Goal: Feedback & Contribution: Leave review/rating

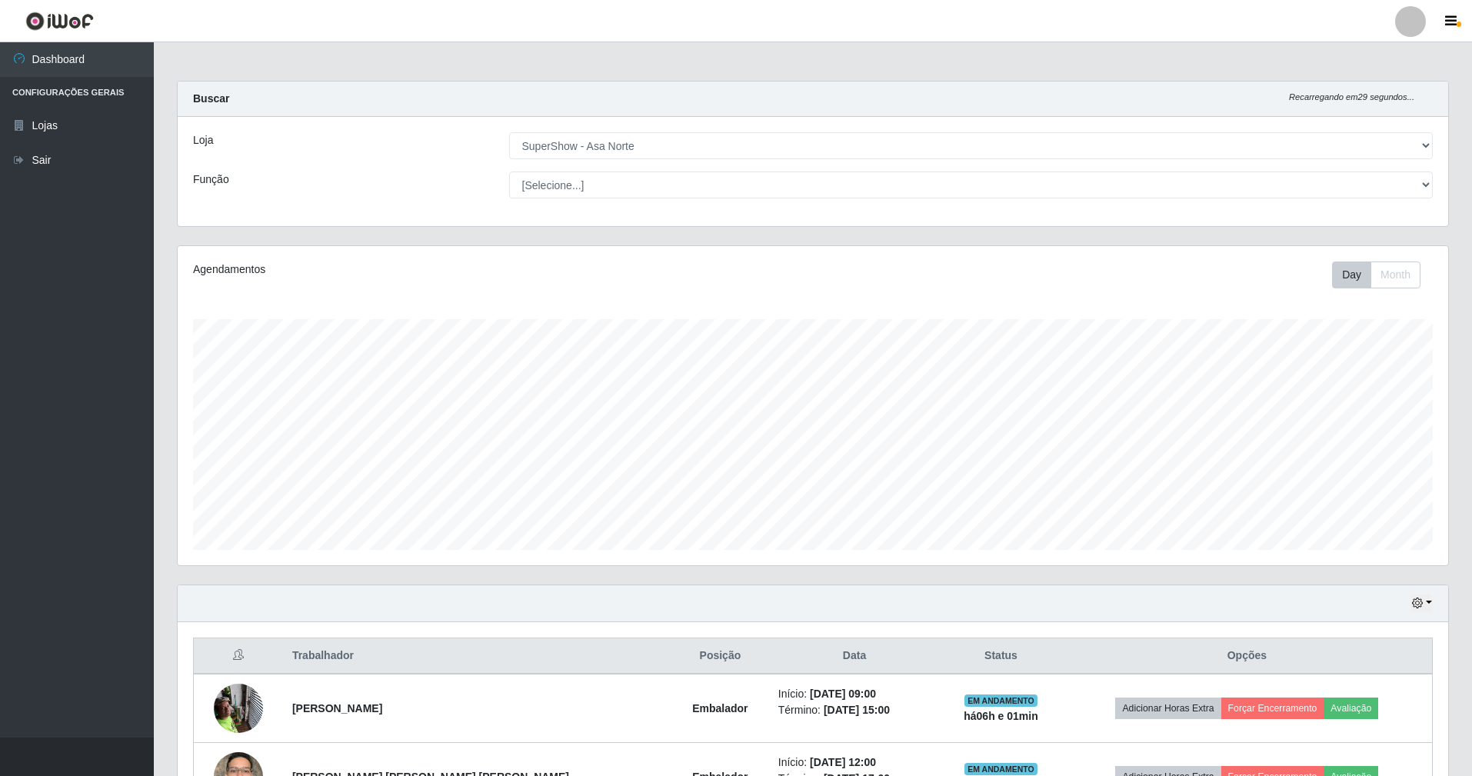
select select "71"
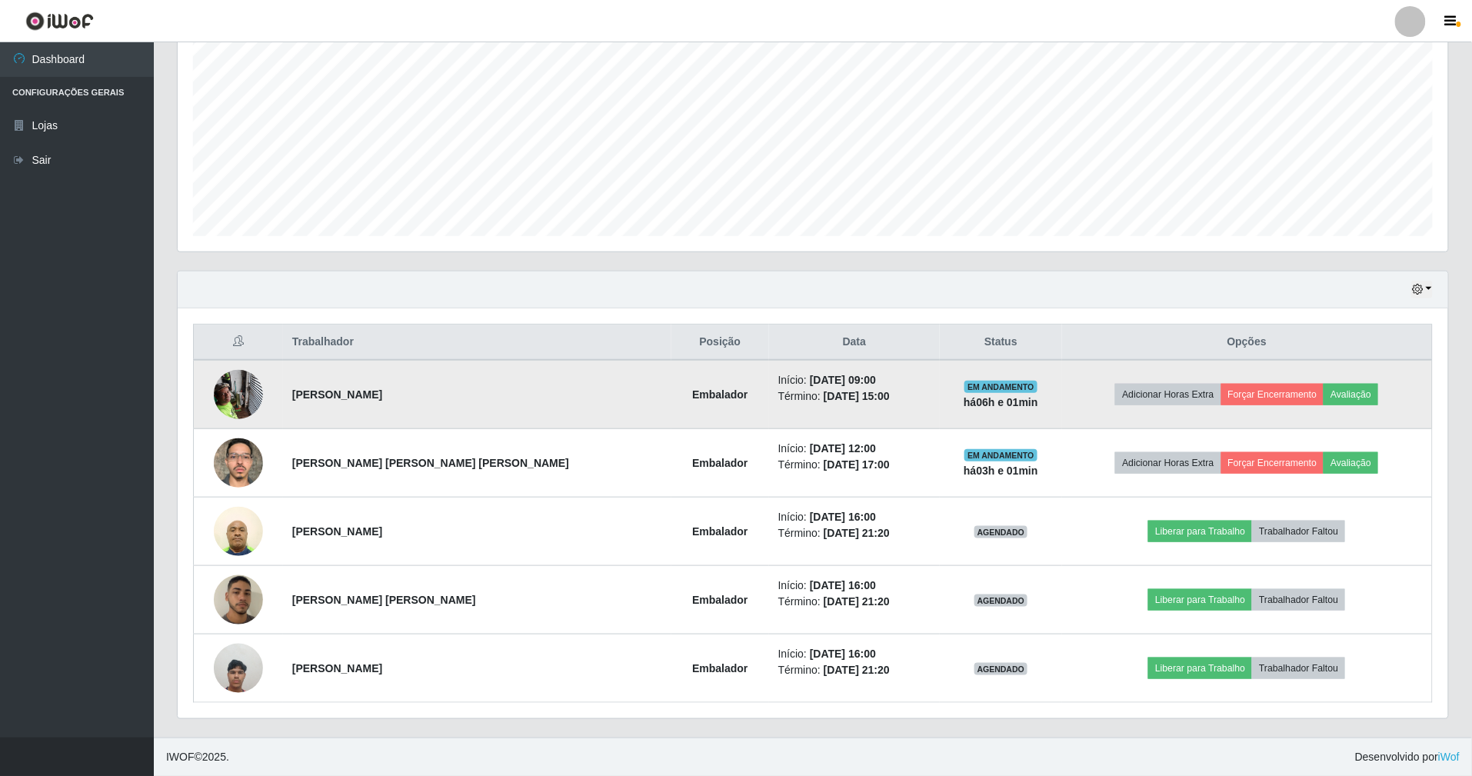
scroll to position [320, 1271]
click at [1338, 389] on button "Avaliação" at bounding box center [1351, 395] width 55 height 22
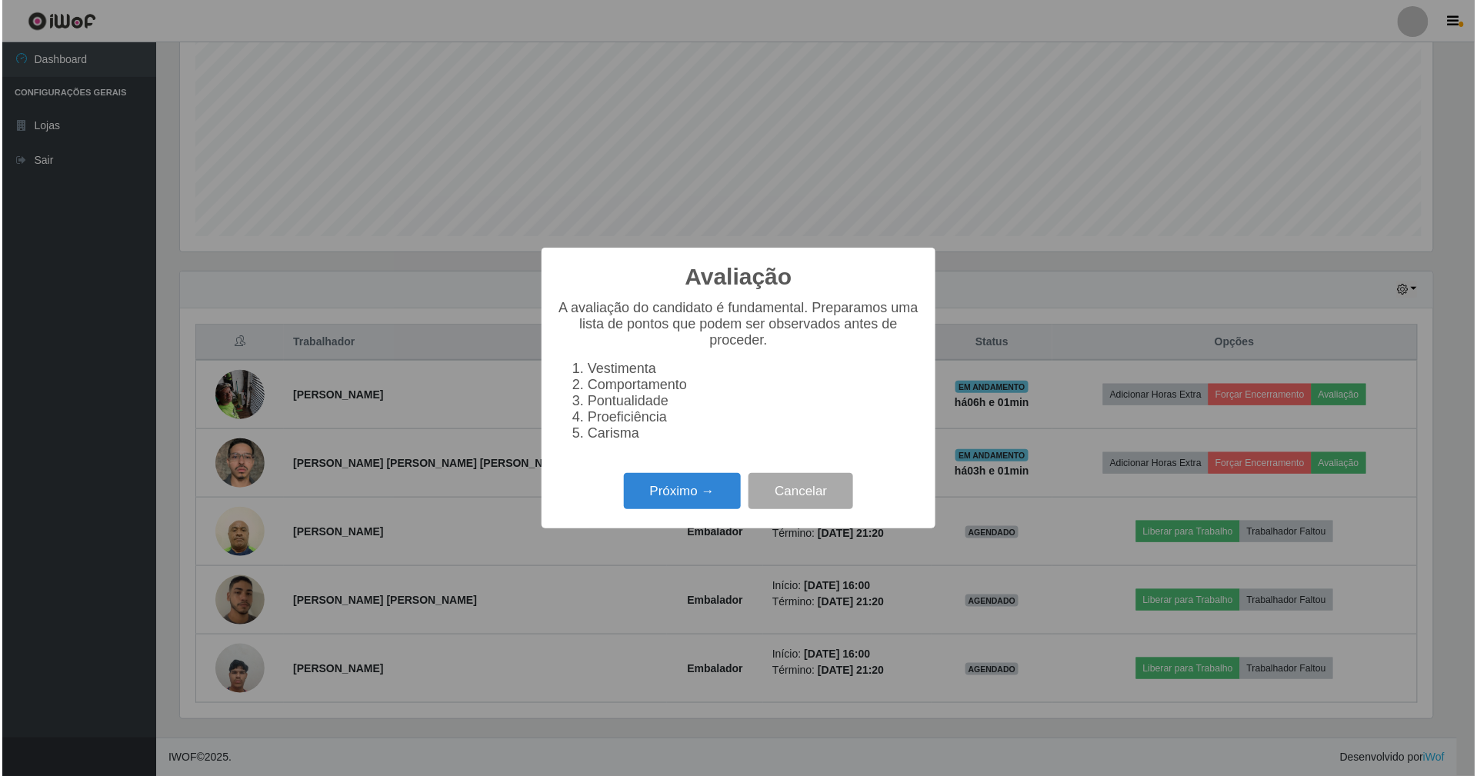
scroll to position [320, 1257]
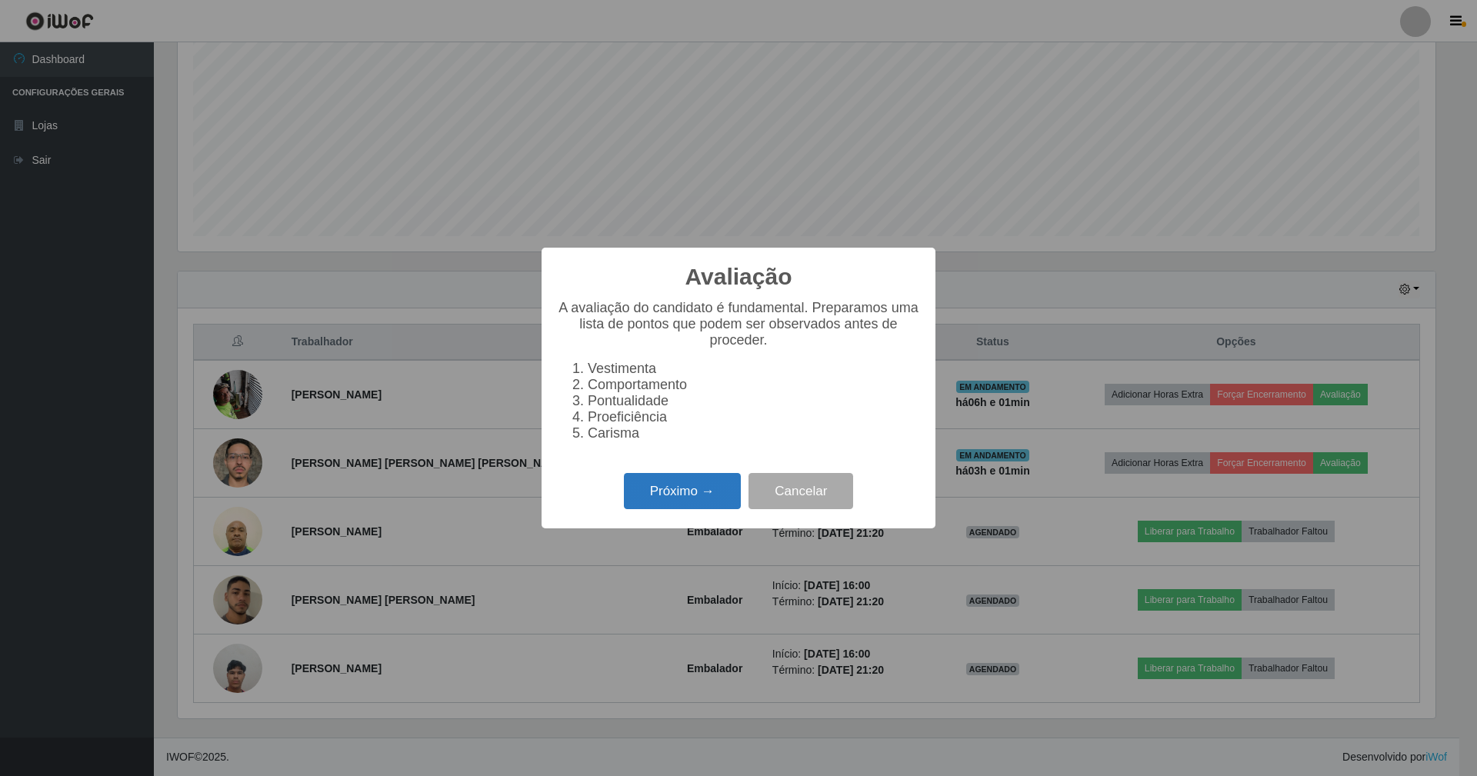
click at [714, 481] on div "Próximo → Cancelar" at bounding box center [738, 491] width 363 height 44
click at [708, 490] on button "Próximo →" at bounding box center [682, 491] width 117 height 36
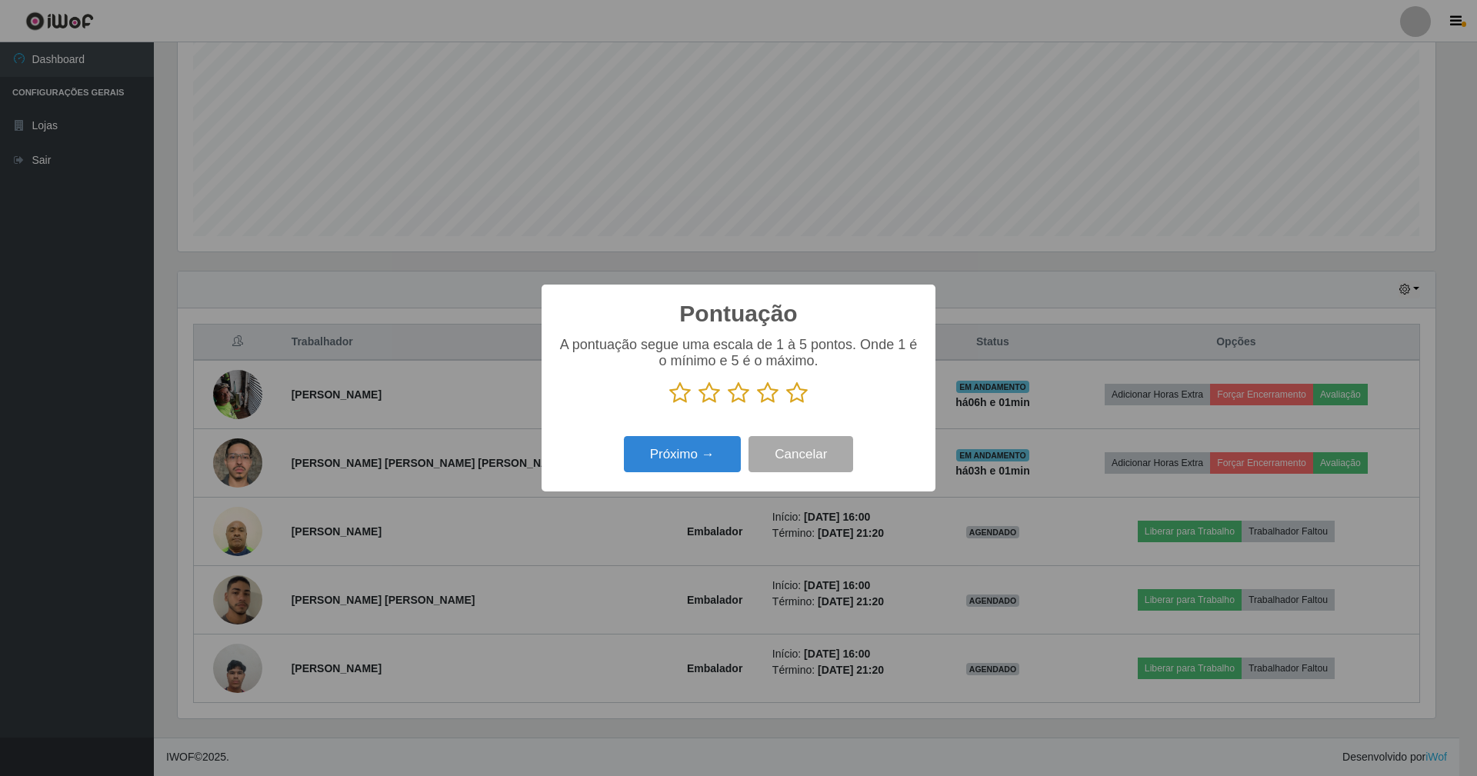
scroll to position [768777, 767840]
click at [798, 400] on icon at bounding box center [797, 392] width 22 height 23
click at [786, 405] on input "radio" at bounding box center [786, 405] width 0 height 0
click at [665, 452] on button "Próximo →" at bounding box center [682, 454] width 117 height 36
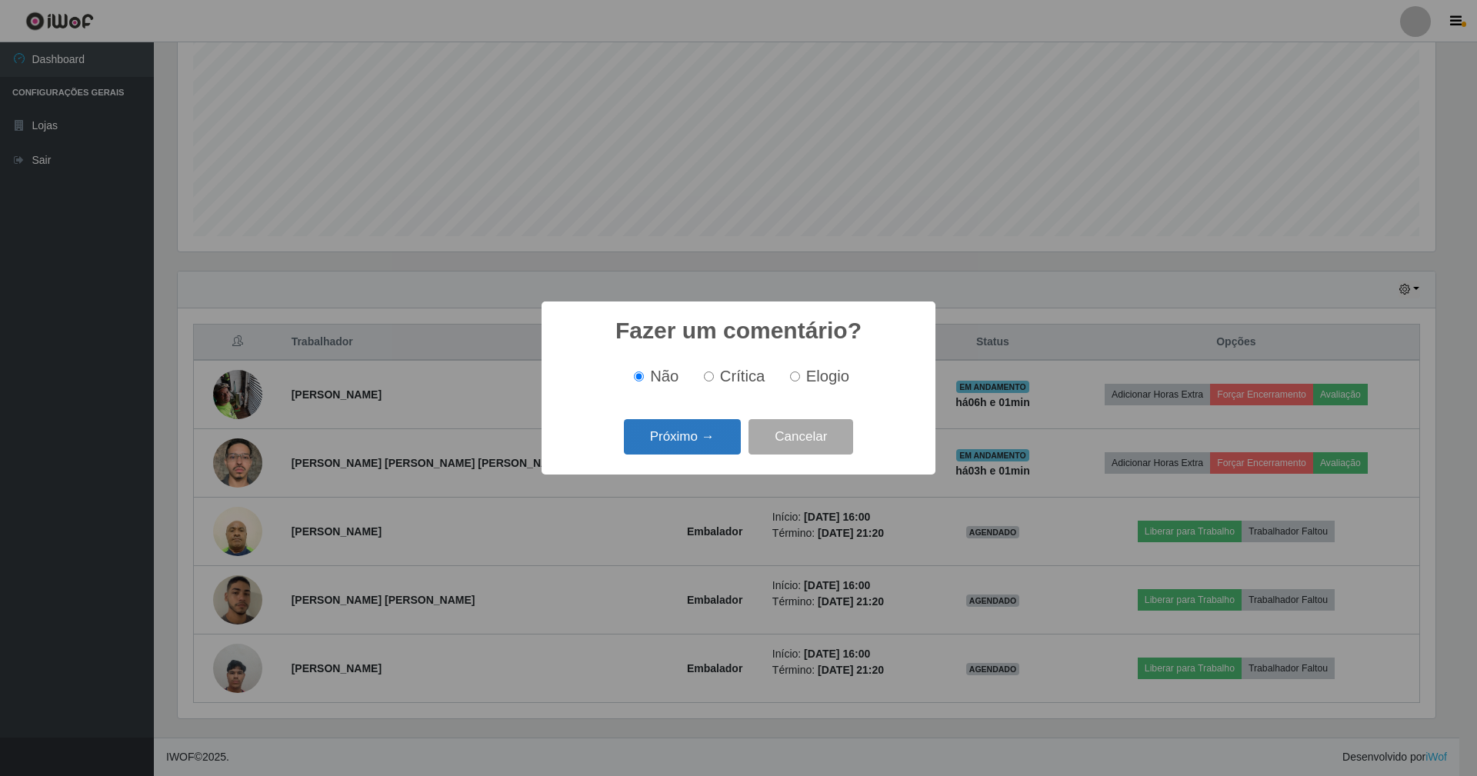
click at [698, 441] on button "Próximo →" at bounding box center [682, 437] width 117 height 36
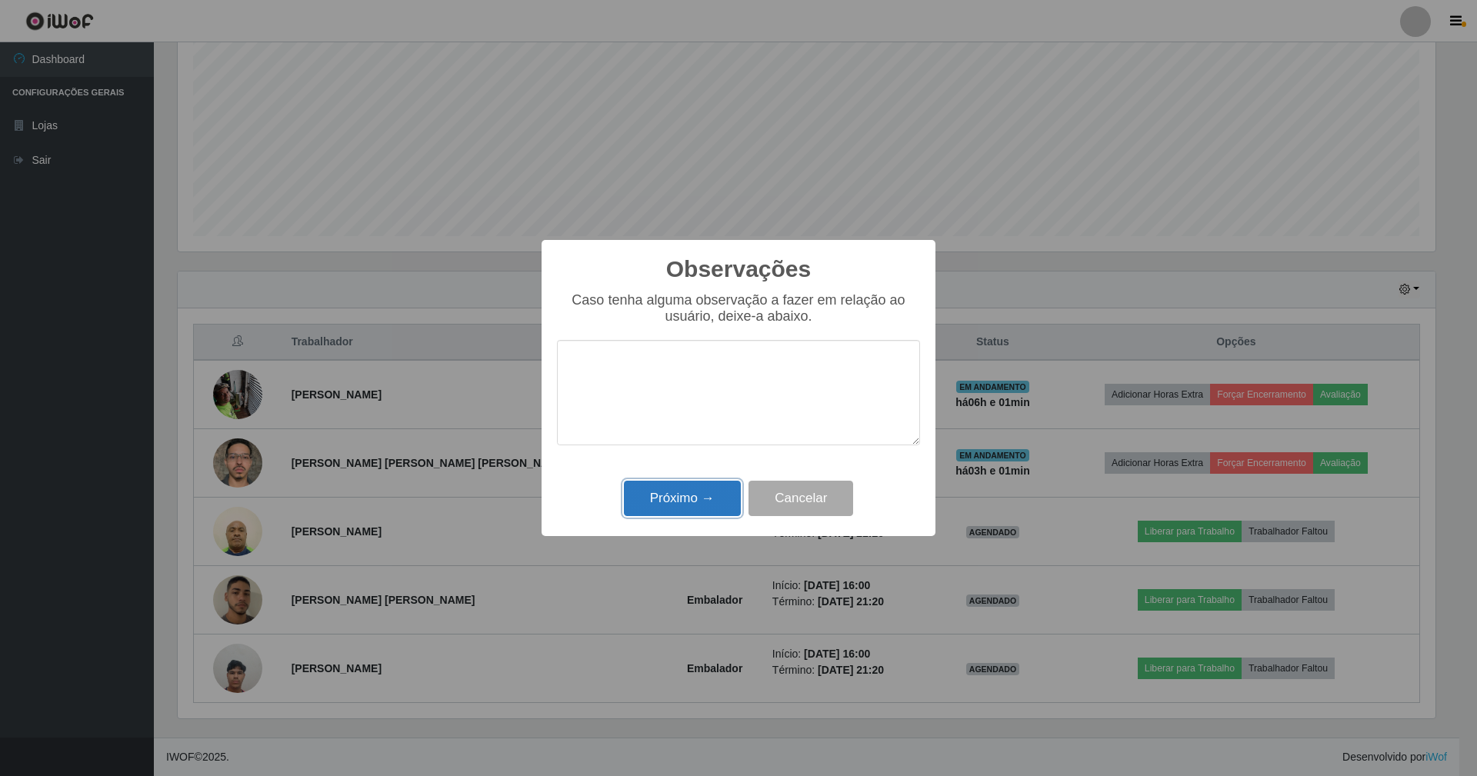
click at [695, 489] on button "Próximo →" at bounding box center [682, 499] width 117 height 36
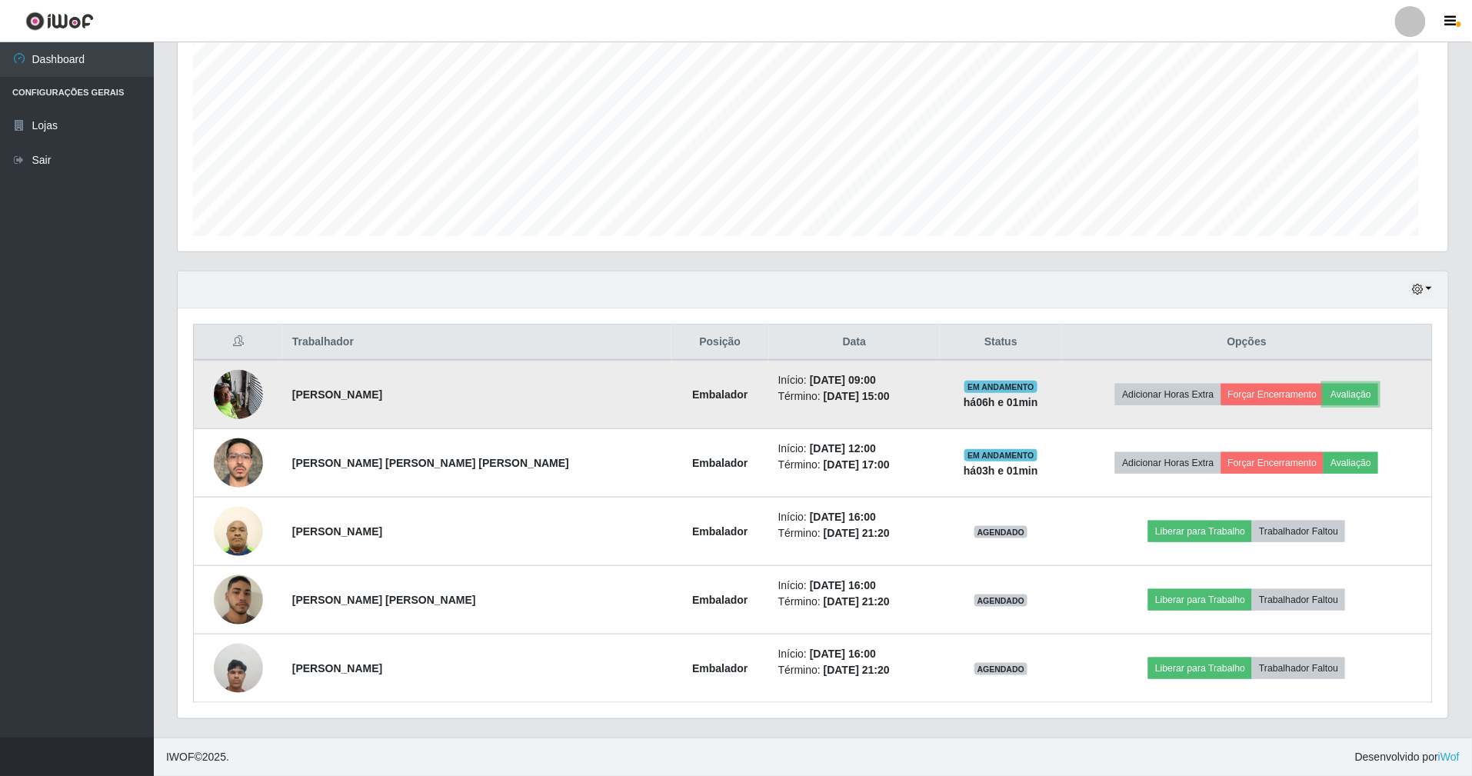
scroll to position [320, 1271]
click at [244, 400] on img at bounding box center [238, 393] width 49 height 65
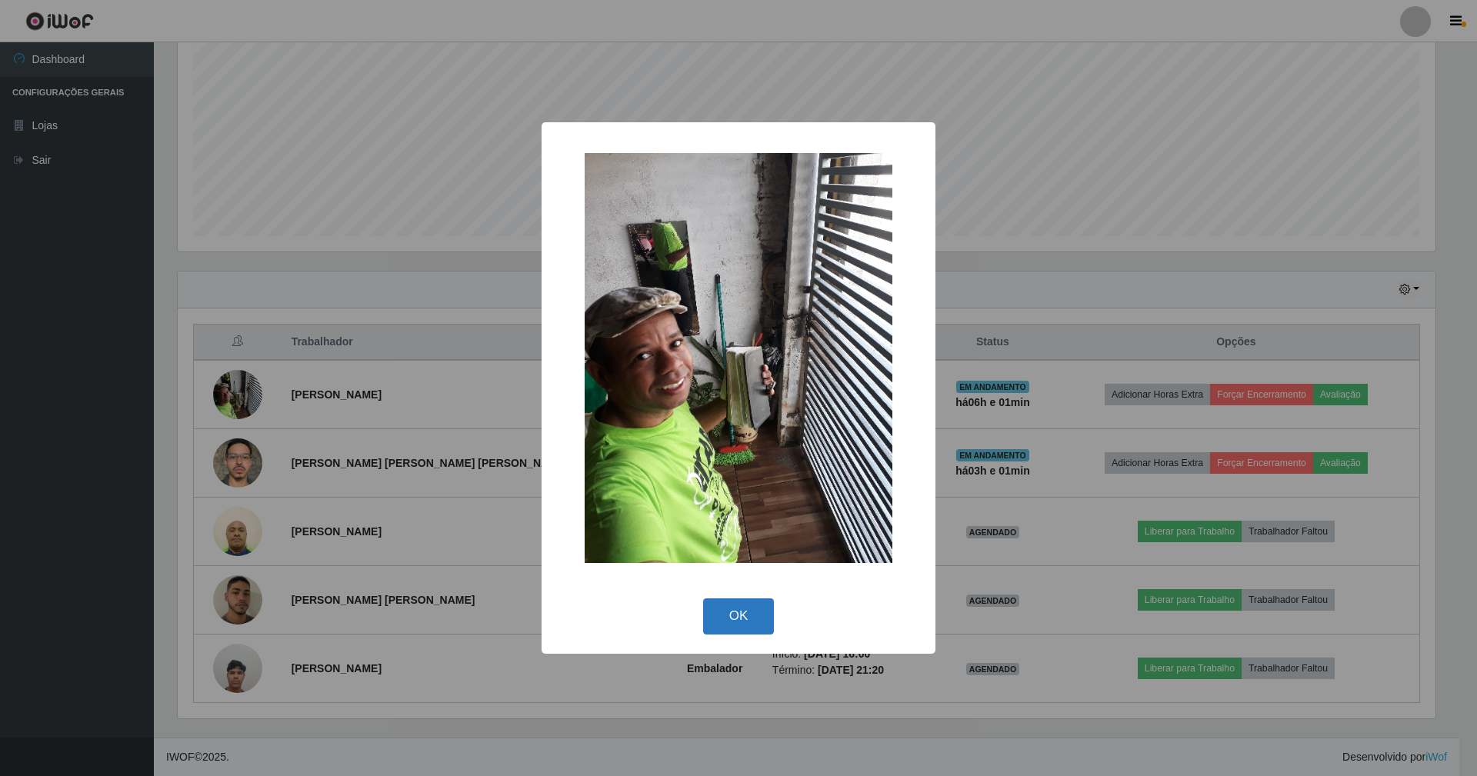
click at [729, 604] on button "OK" at bounding box center [739, 616] width 72 height 36
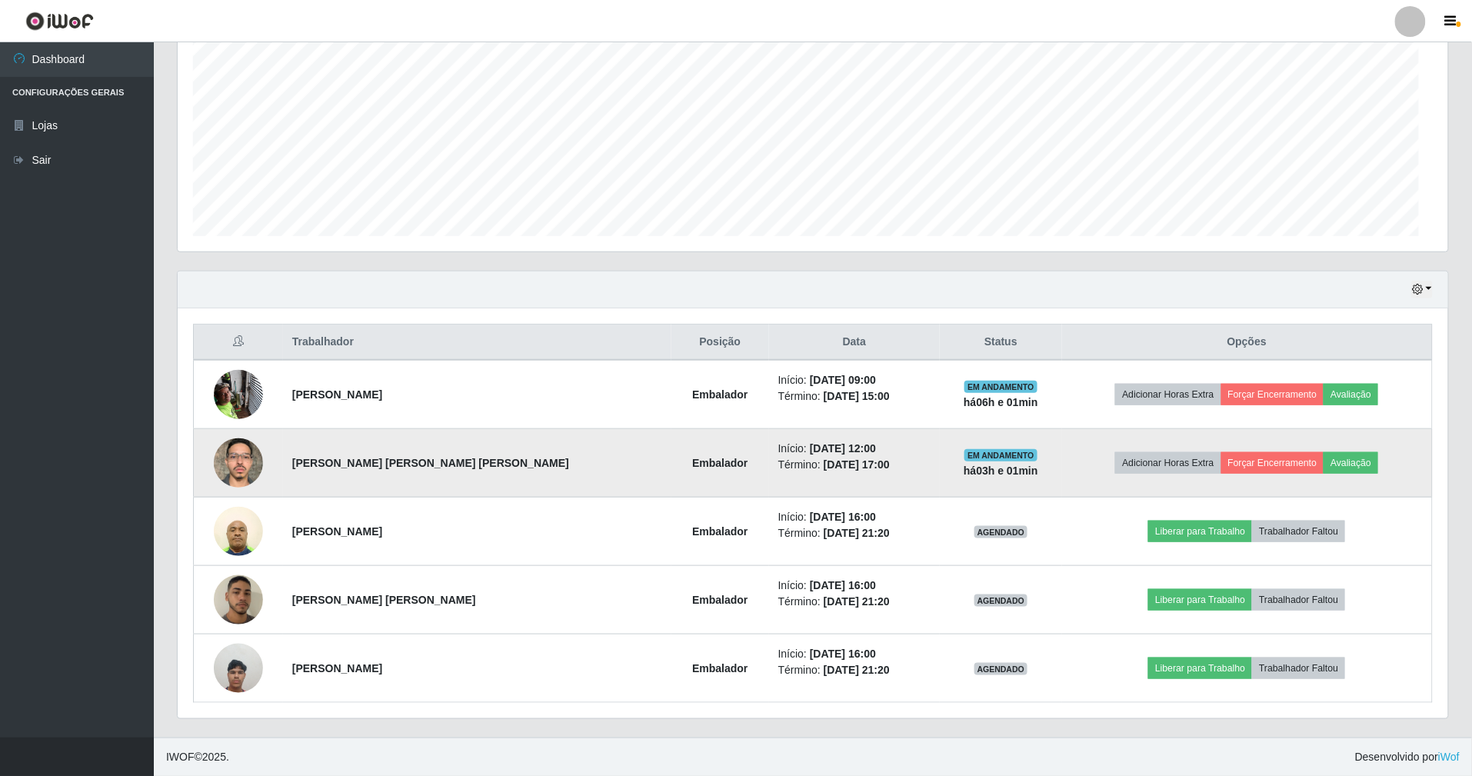
scroll to position [320, 1271]
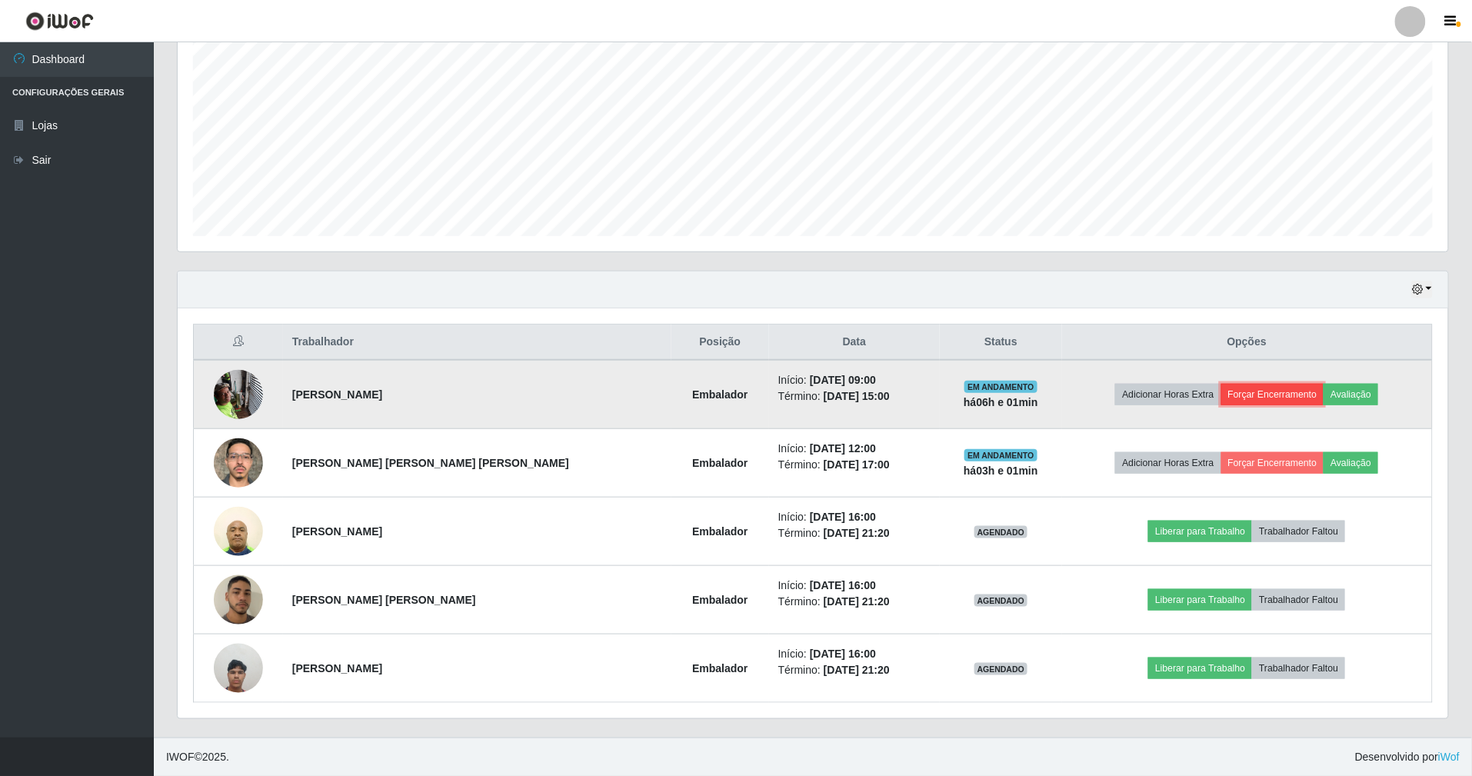
click at [1255, 398] on button "Forçar Encerramento" at bounding box center [1272, 395] width 103 height 22
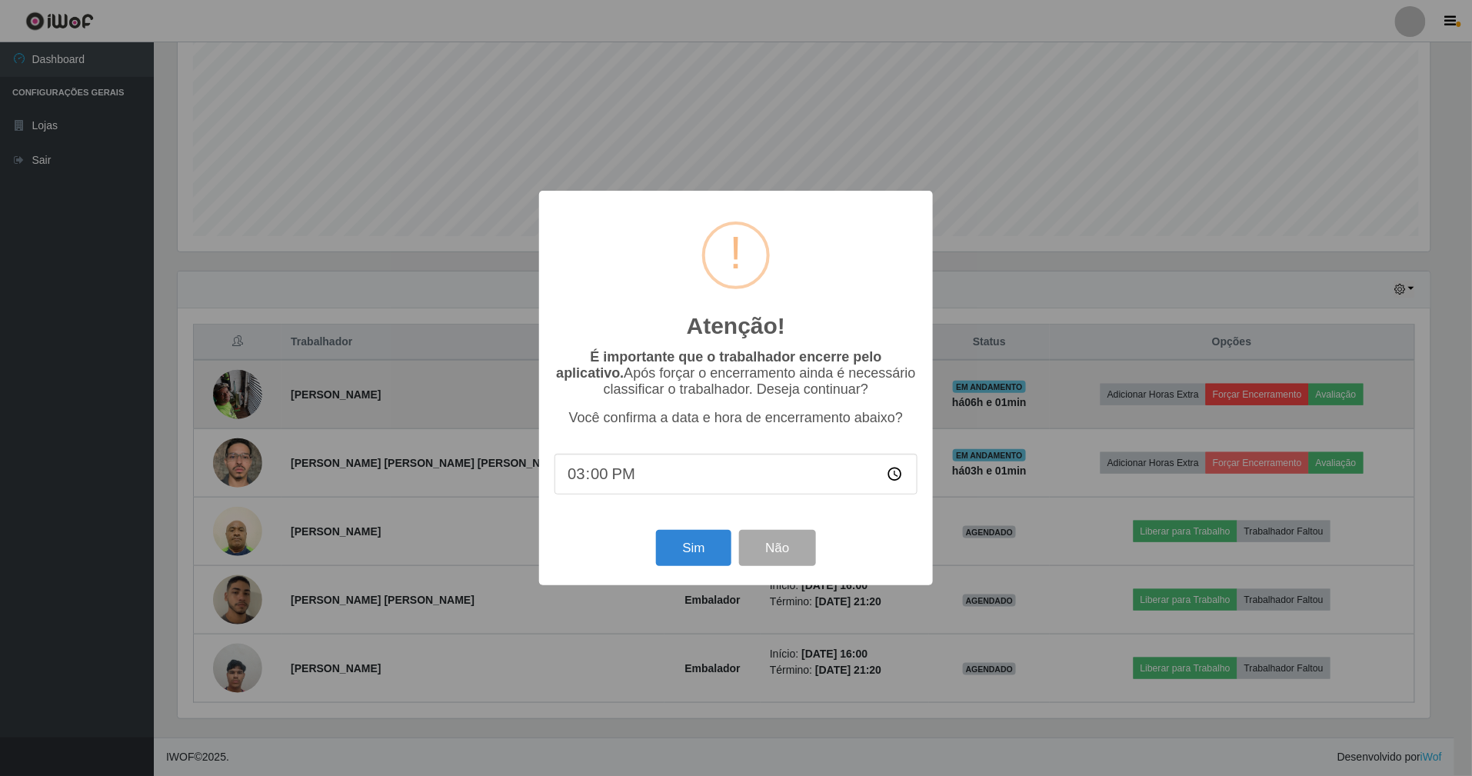
scroll to position [320, 1257]
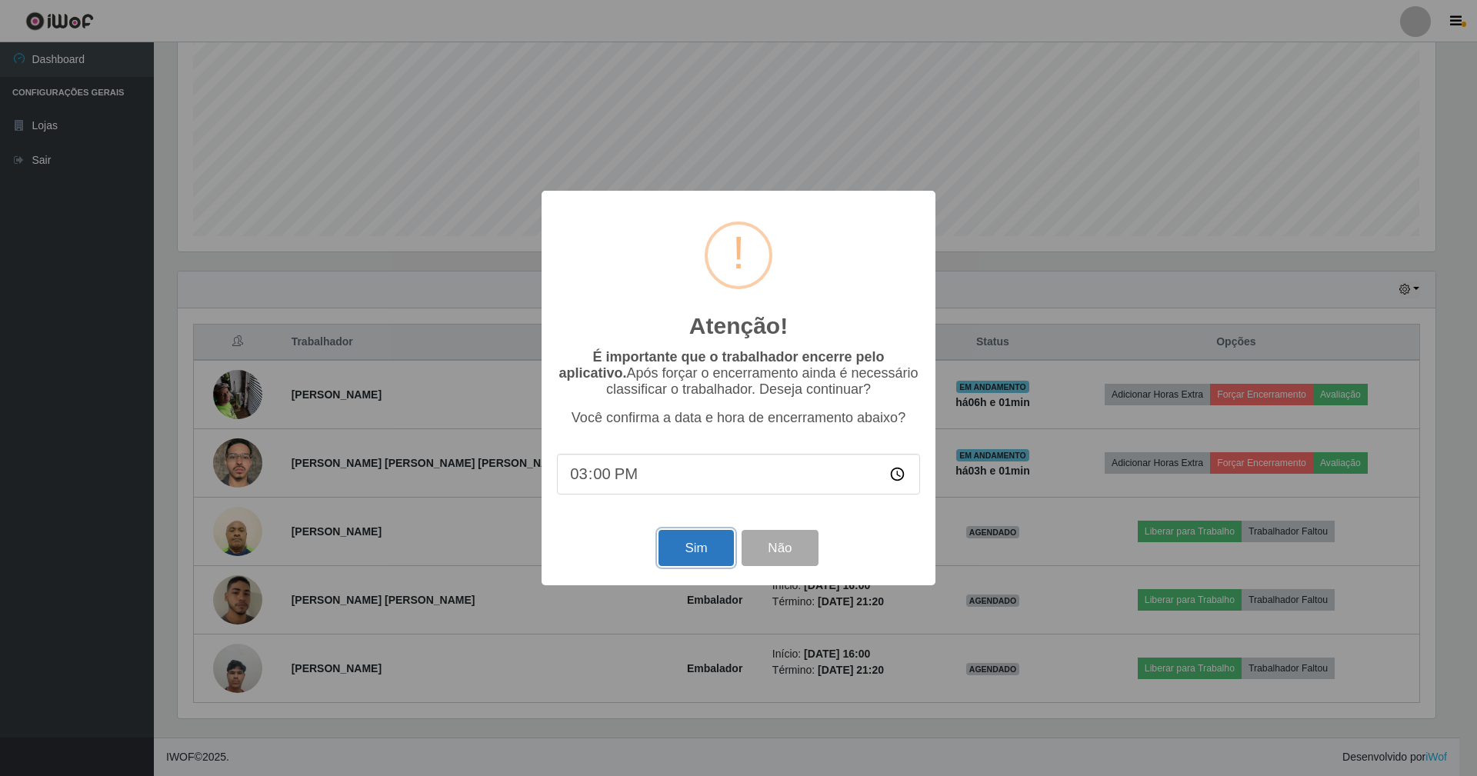
click at [686, 543] on button "Sim" at bounding box center [695, 548] width 75 height 36
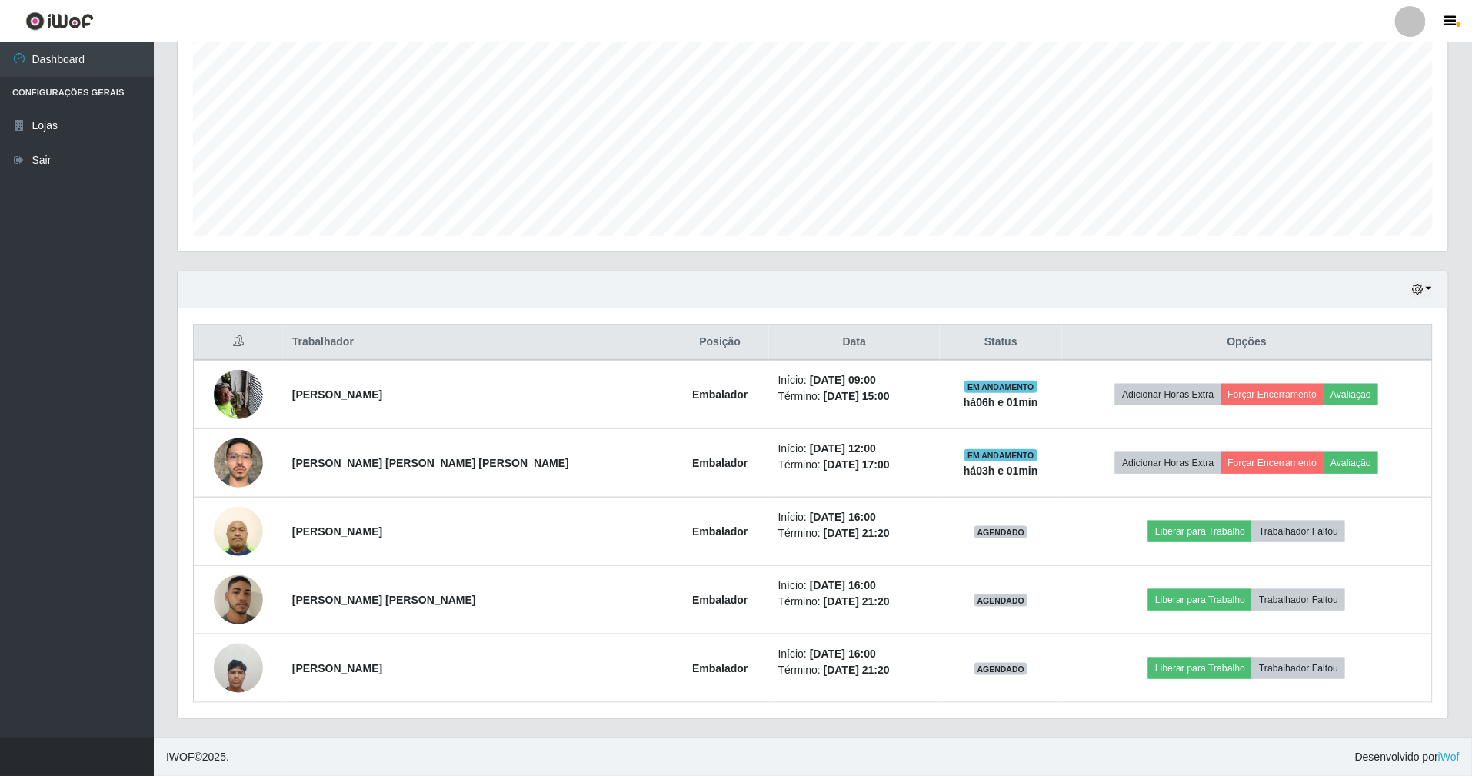
scroll to position [320, 1274]
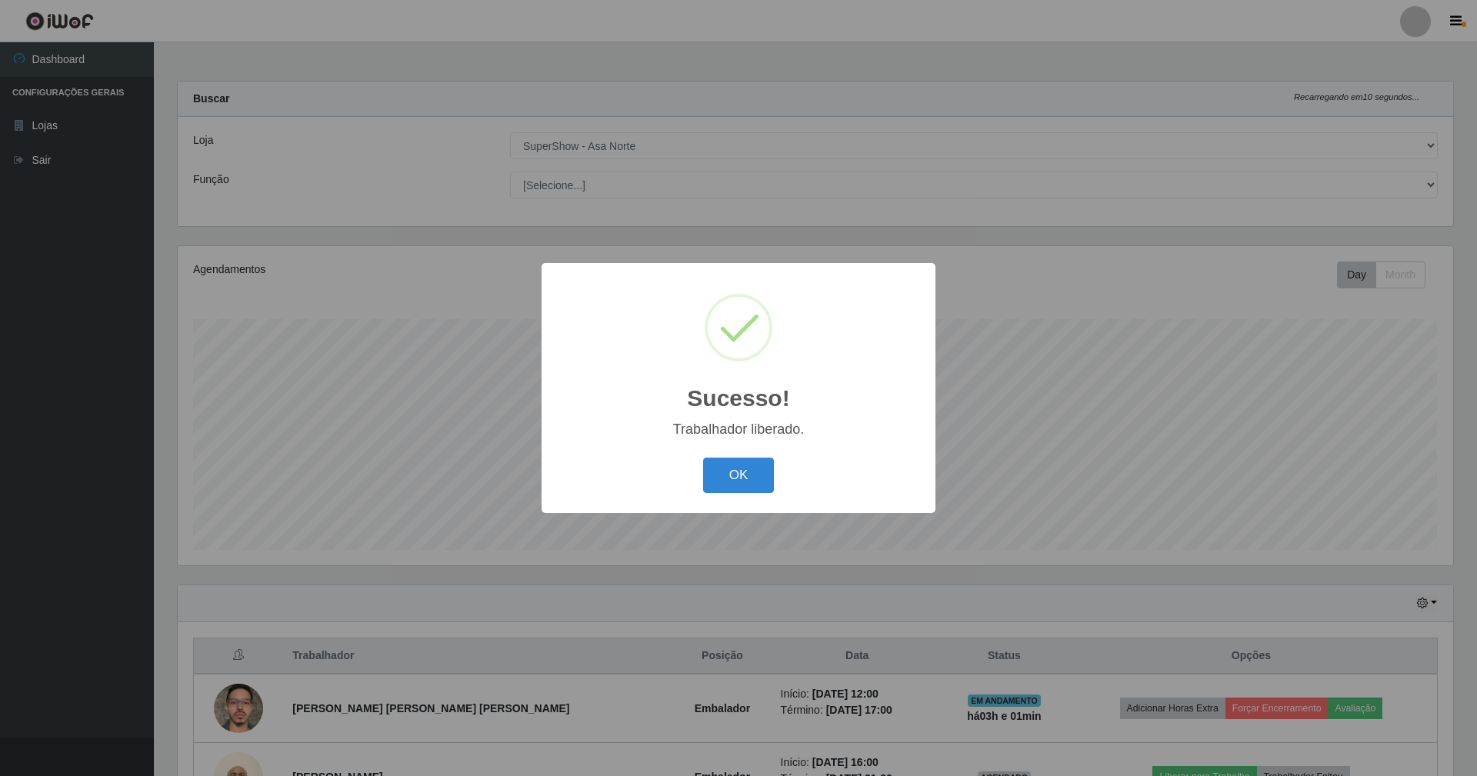
click at [703, 458] on button "OK" at bounding box center [739, 476] width 72 height 36
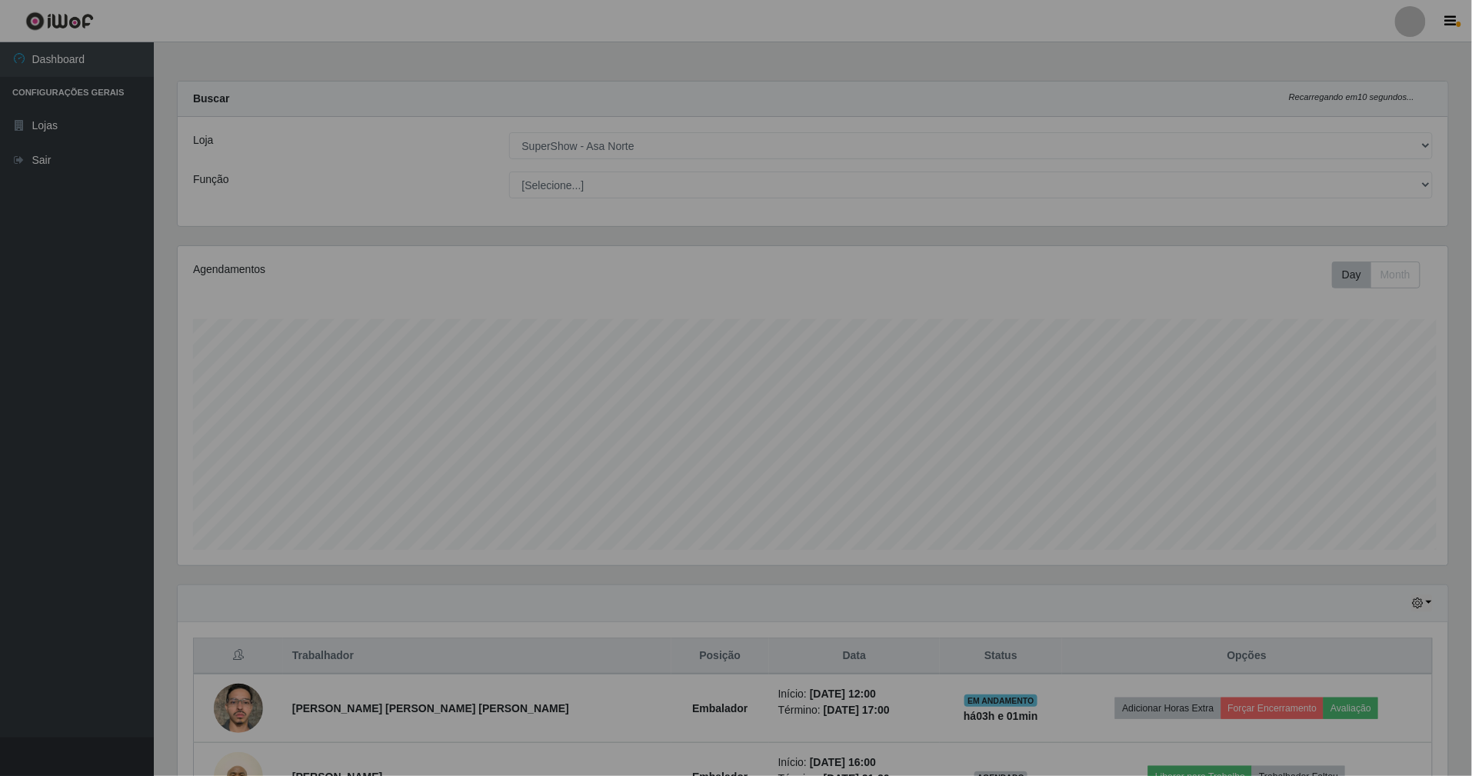
scroll to position [768777, 767827]
